Goal: Obtain resource: Download file/media

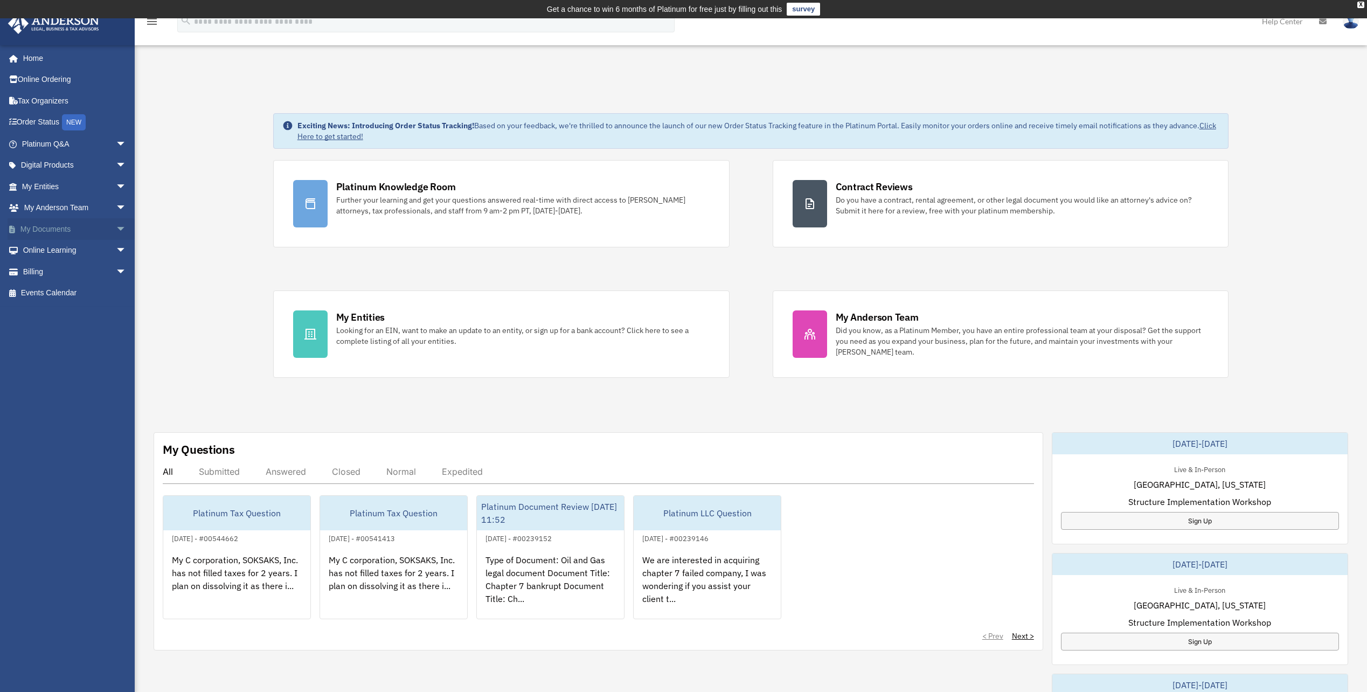
click at [43, 232] on link "My Documents arrow_drop_down" at bounding box center [75, 229] width 135 height 22
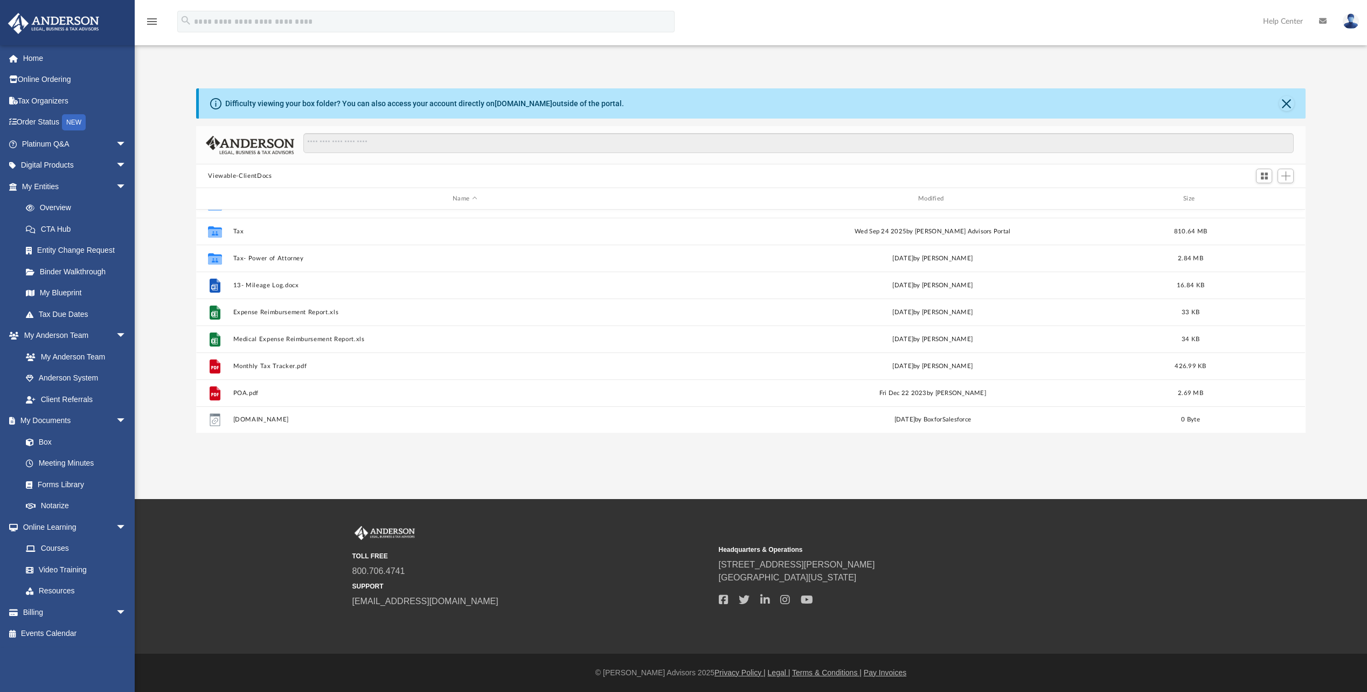
scroll to position [154, 0]
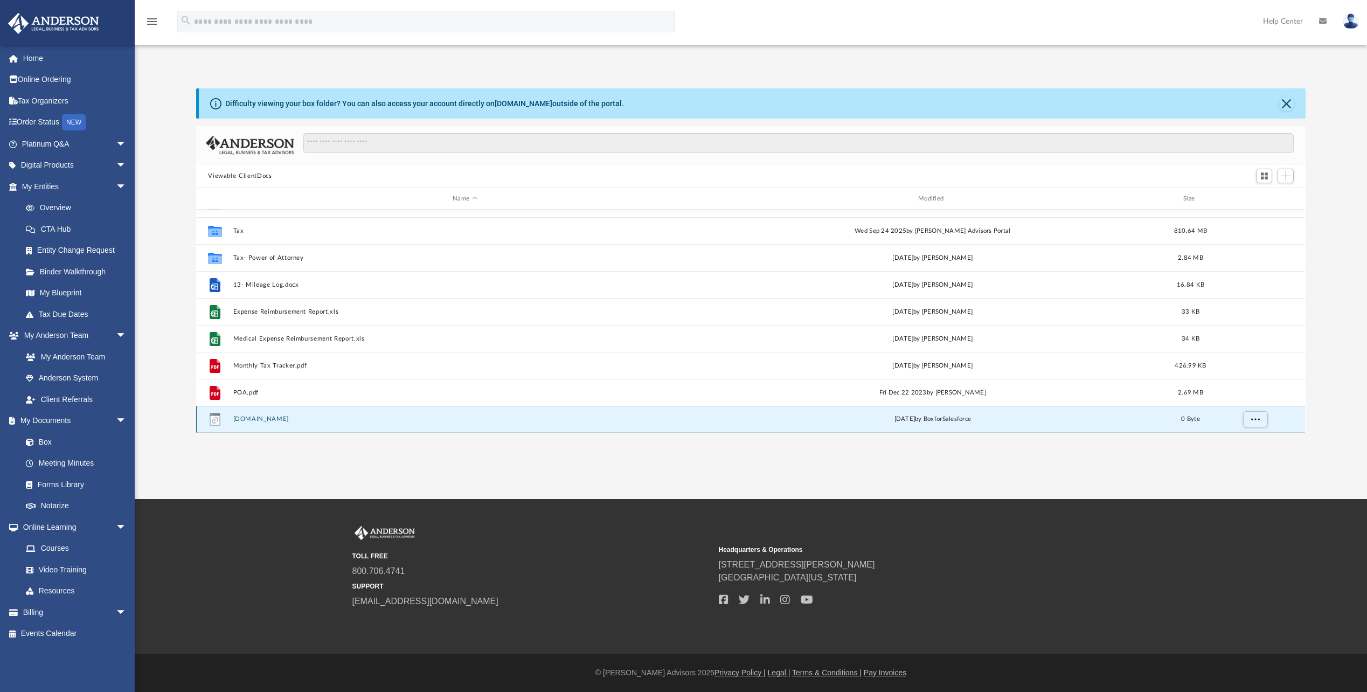
click at [306, 420] on button "Box.com" at bounding box center [464, 418] width 463 height 7
click at [244, 421] on button "Box.com" at bounding box center [464, 418] width 463 height 7
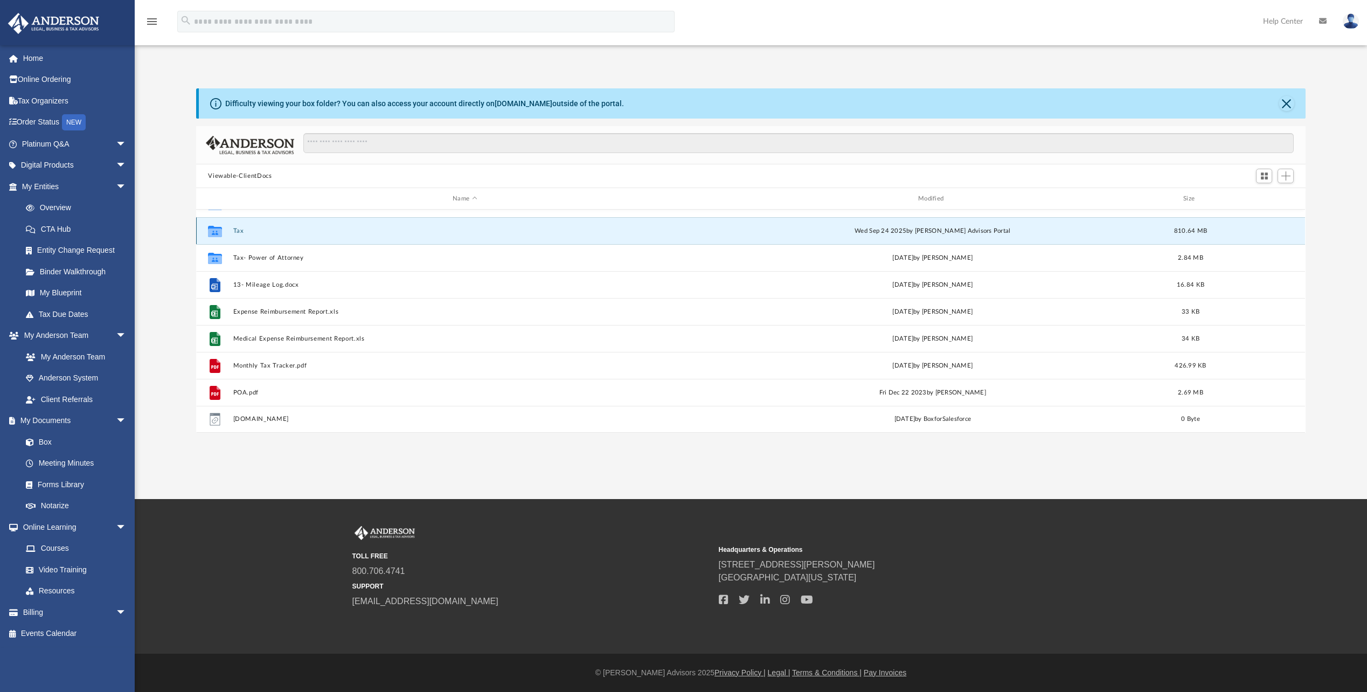
click at [241, 232] on button "Tax" at bounding box center [464, 230] width 463 height 7
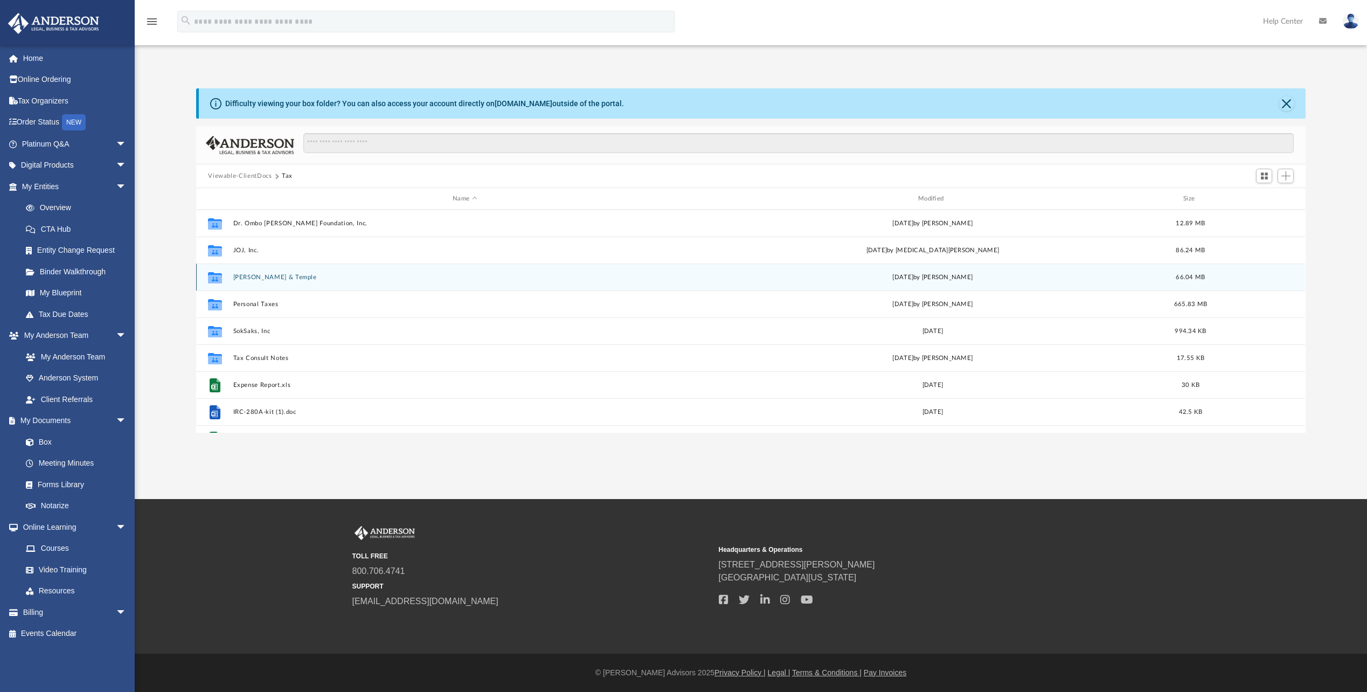
click at [273, 283] on div "Collaborated Folder Lawson, Jimba & Temple today by Rachel Gehring 66.04 MB" at bounding box center [750, 277] width 1109 height 27
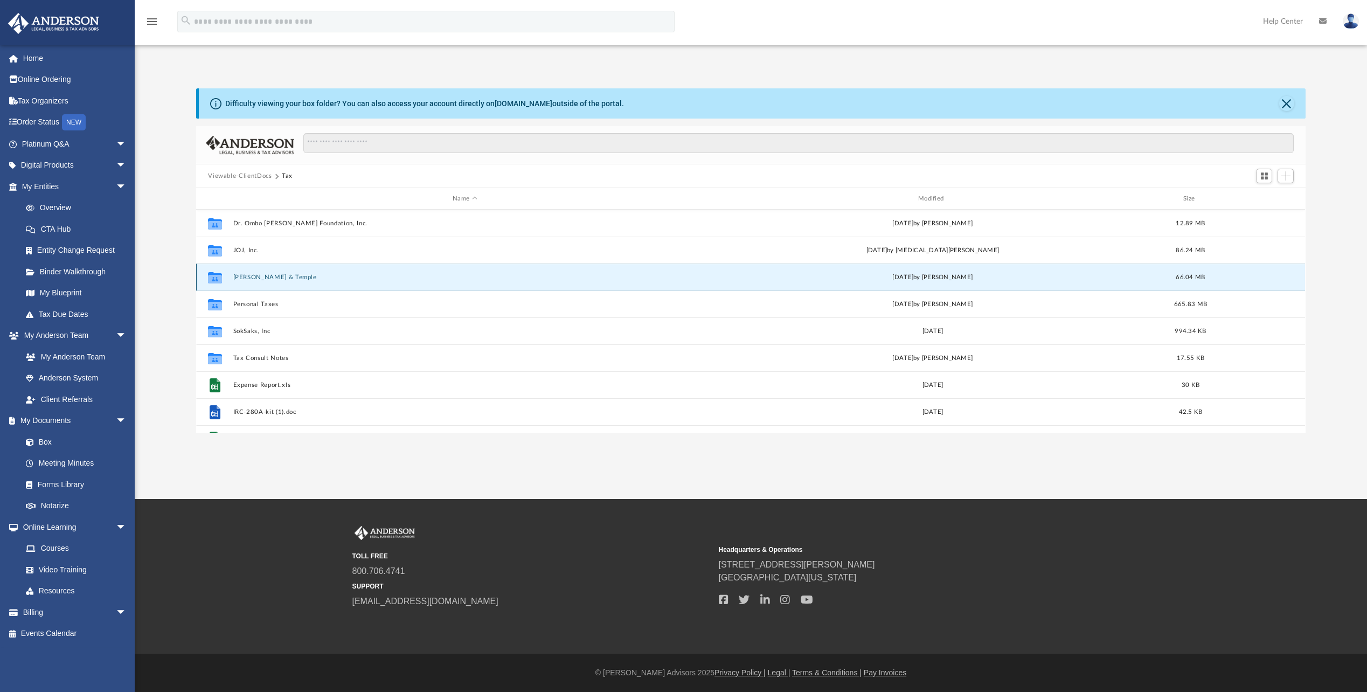
click at [264, 282] on div "Collaborated Folder Lawson, Jimba & Temple today by Rachel Gehring 66.04 MB" at bounding box center [750, 277] width 1109 height 27
drag, startPoint x: 264, startPoint y: 282, endPoint x: 256, endPoint y: 283, distance: 8.2
click at [256, 283] on div "Collaborated Folder Lawson, Jimba & Temple today by Rachel Gehring 66.04 MB" at bounding box center [750, 277] width 1109 height 27
click at [212, 277] on icon "grid" at bounding box center [215, 278] width 14 height 9
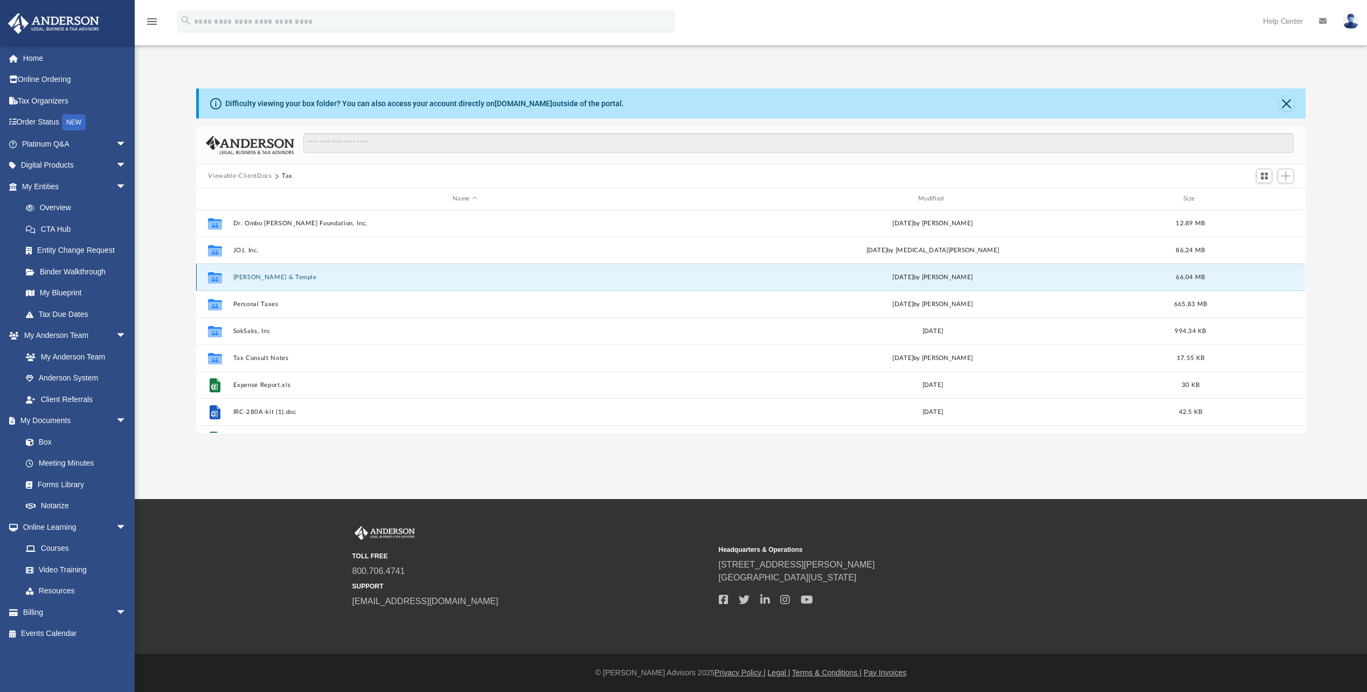
drag, startPoint x: 210, startPoint y: 276, endPoint x: 216, endPoint y: 274, distance: 6.1
click at [211, 275] on icon "grid" at bounding box center [215, 278] width 14 height 9
click at [216, 279] on icon "grid" at bounding box center [215, 278] width 14 height 9
click at [283, 277] on button "Lawson, Jimba & Temple" at bounding box center [464, 277] width 463 height 7
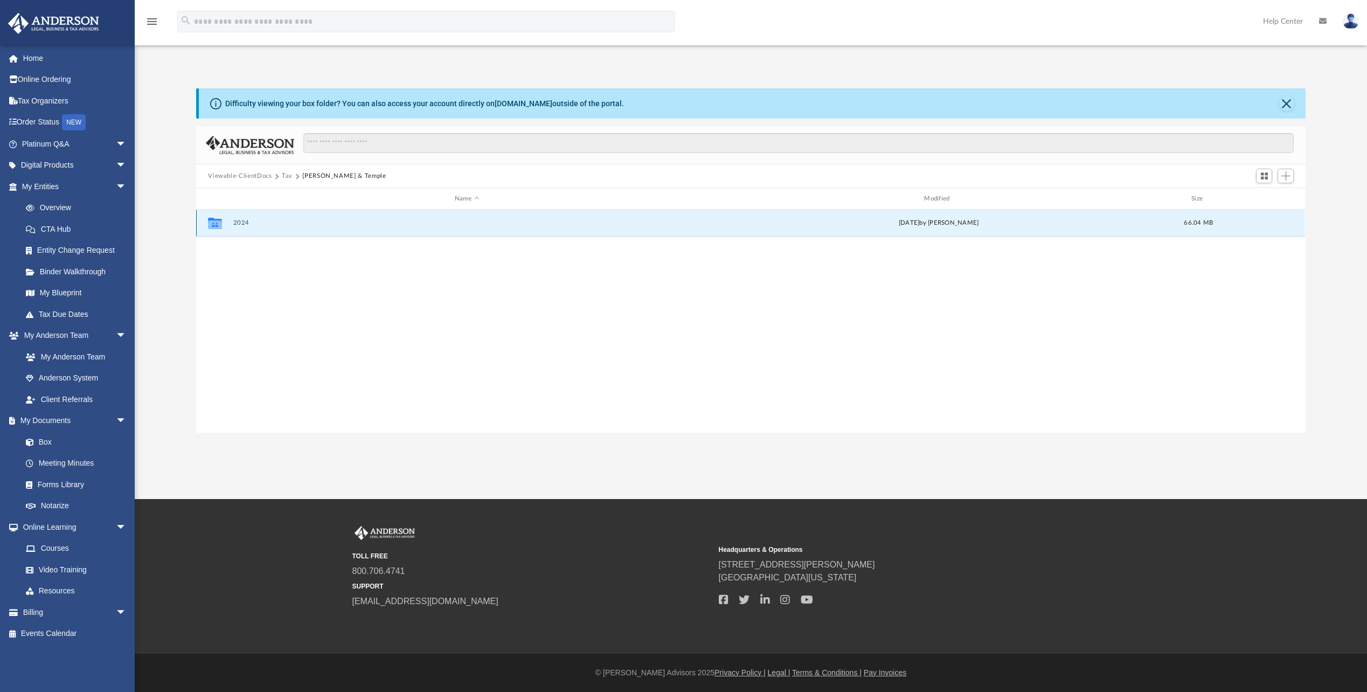
click at [320, 225] on button "2024" at bounding box center [466, 222] width 467 height 7
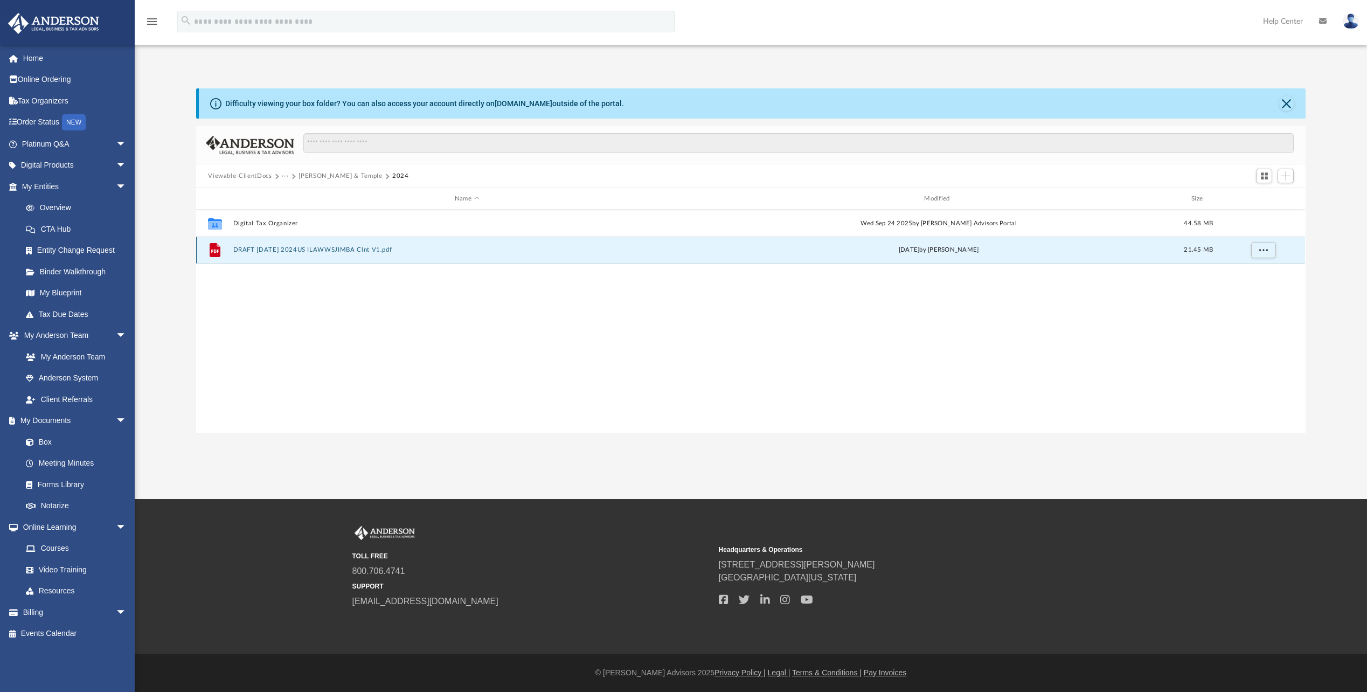
click at [322, 248] on button "DRAFT 10-1-24 2024US ILAWWSJIMBA Clnt V1.pdf" at bounding box center [466, 249] width 467 height 7
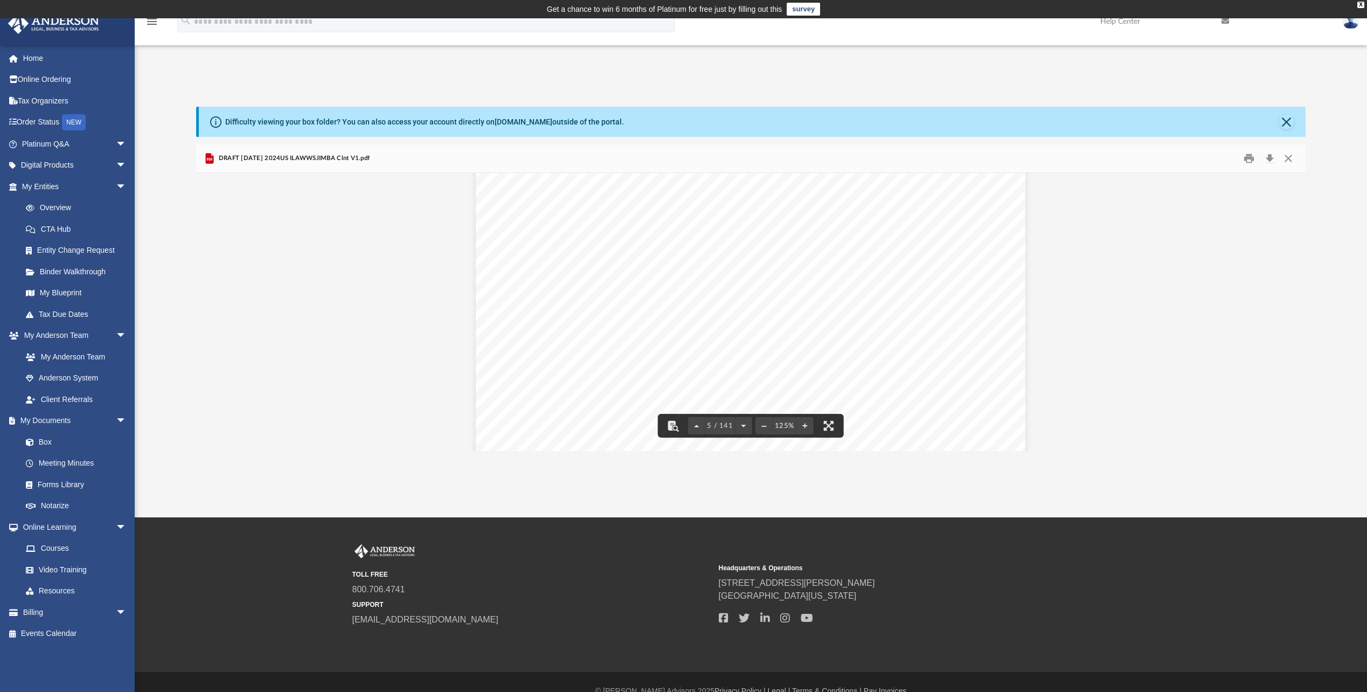
scroll to position [3233, 0]
click at [582, 484] on div "App jojlawson@yahoo.com Sign Out jojlawson@yahoo.com Home Online Ordering Tax O…" at bounding box center [683, 267] width 1367 height 499
drag, startPoint x: 612, startPoint y: 459, endPoint x: 516, endPoint y: 454, distance: 96.6
click at [587, 463] on div "App jojlawson@yahoo.com Sign Out jojlawson@yahoo.com Home Online Ordering Tax O…" at bounding box center [683, 267] width 1367 height 499
drag, startPoint x: 302, startPoint y: 431, endPoint x: 311, endPoint y: 427, distance: 9.2
